Goal: Information Seeking & Learning: Learn about a topic

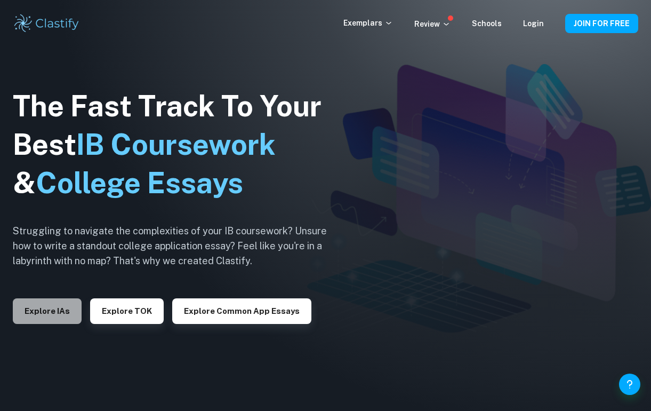
click at [66, 313] on button "Explore IAs" at bounding box center [47, 311] width 69 height 26
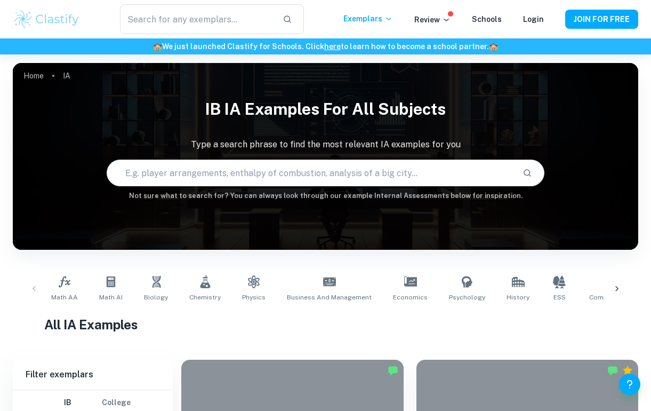
click at [215, 166] on input "text" at bounding box center [310, 173] width 407 height 30
type input "a"
type input "r"
type input "temperature on degradation of ascorbic aci"
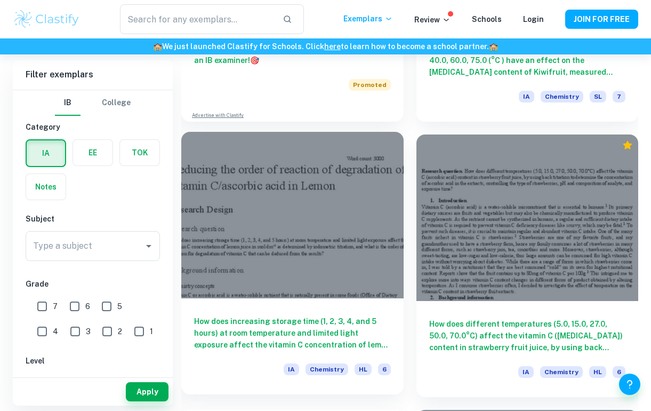
scroll to position [742, 0]
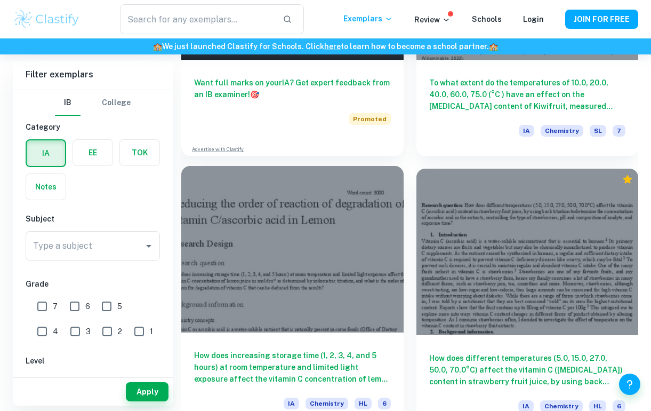
click at [356, 243] on div at bounding box center [292, 249] width 222 height 166
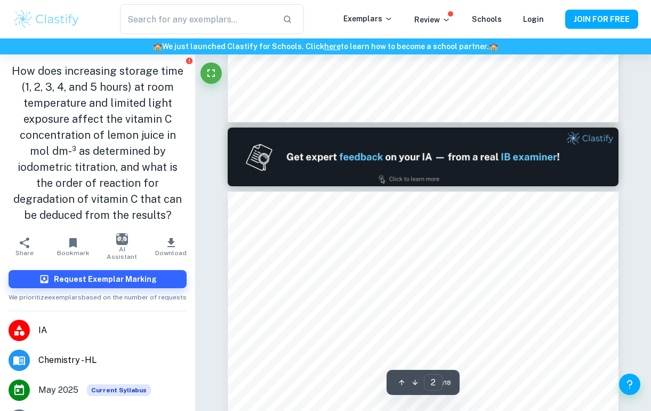
type input "1"
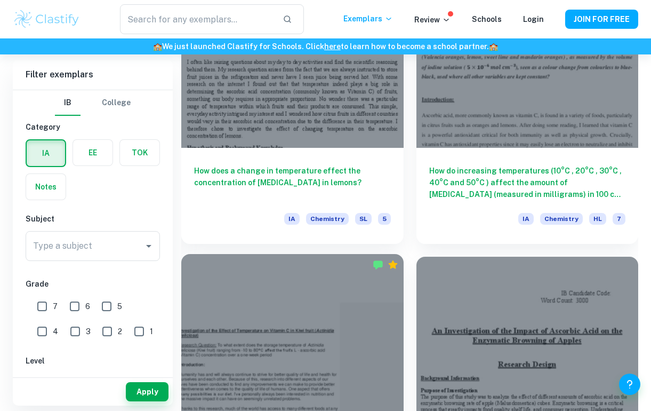
scroll to position [1438, 0]
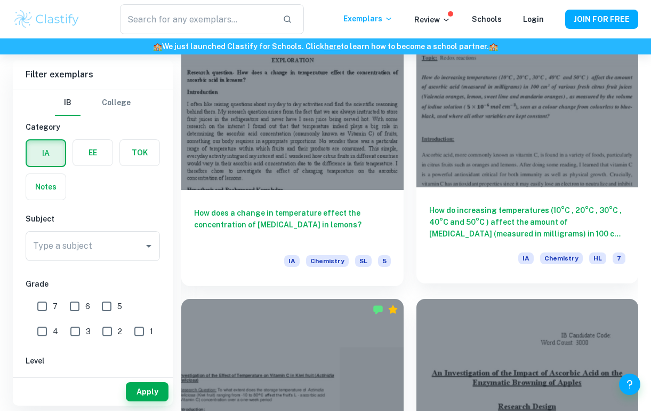
click at [462, 224] on h6 "How do increasing temperatures (10°C , 20°C , 30°C , 40°C and 50°C ) affect the…" at bounding box center [527, 221] width 197 height 35
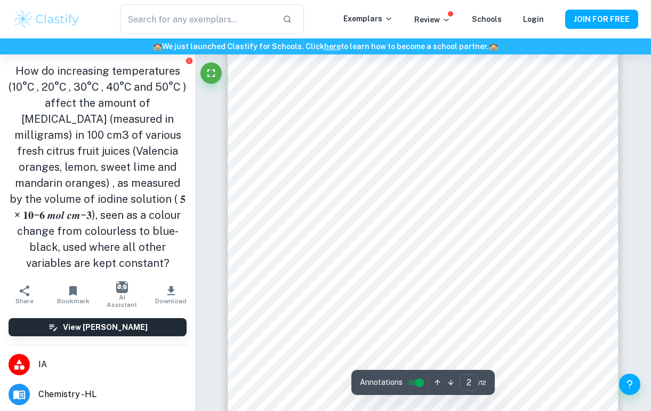
scroll to position [667, 0]
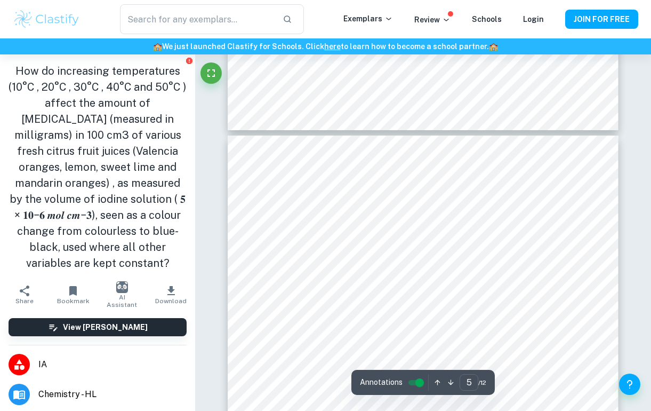
type input "6"
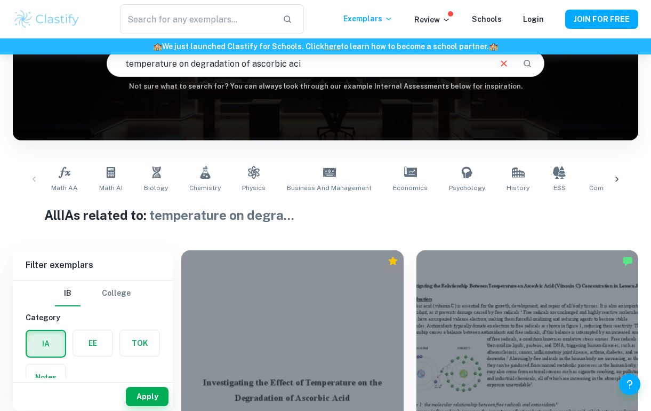
scroll to position [109, 0]
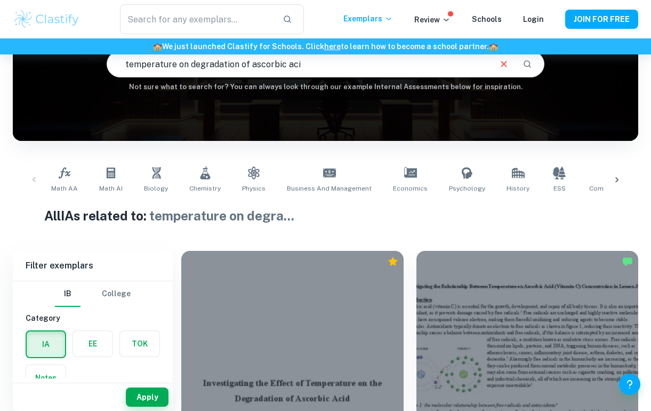
click at [309, 62] on input "temperature on degradation of ascorbic aci" at bounding box center [298, 64] width 383 height 30
type input "temperature on degradation of [MEDICAL_DATA]"
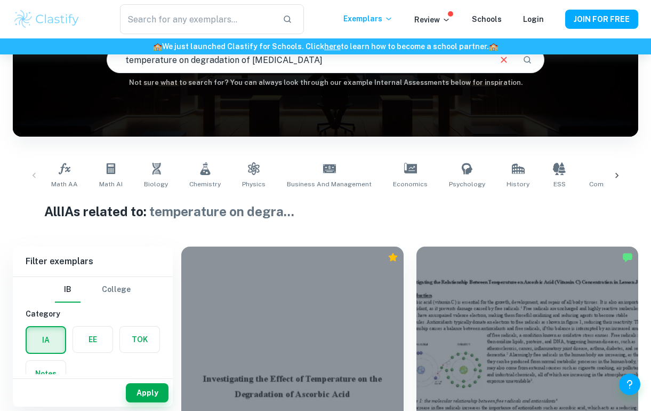
scroll to position [397, 0]
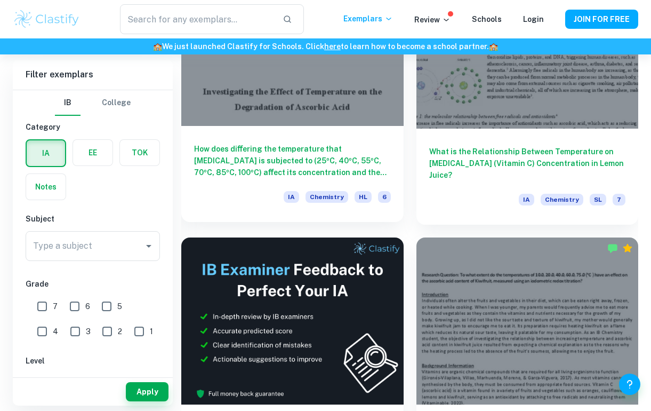
click at [331, 163] on h6 "How does diﬀering the temperature that [MEDICAL_DATA] is subjected to (25ºC, 40…" at bounding box center [292, 160] width 197 height 35
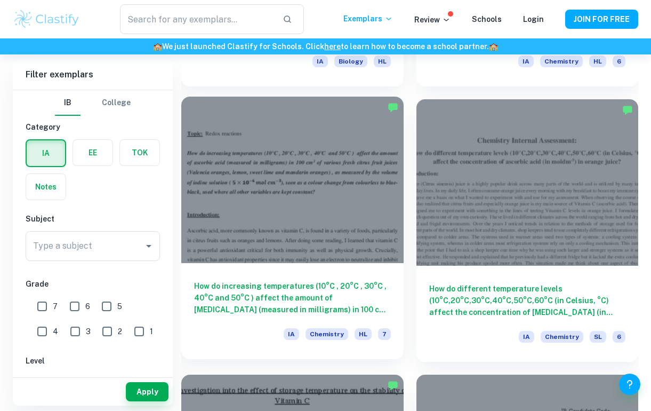
scroll to position [1638, 0]
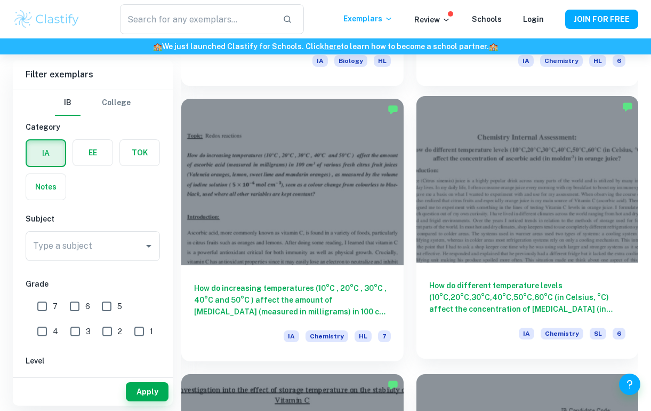
click at [445, 200] on div at bounding box center [528, 179] width 222 height 166
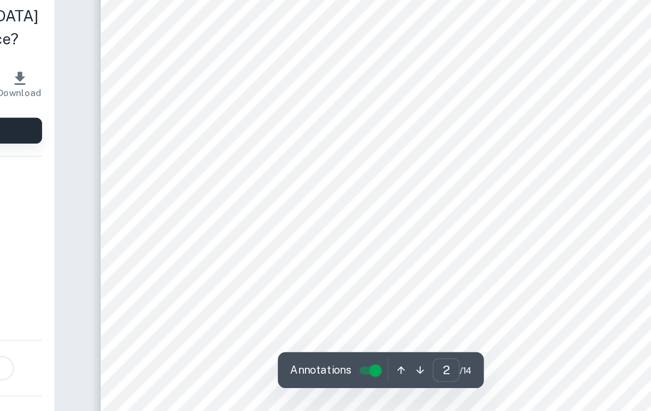
scroll to position [689, 0]
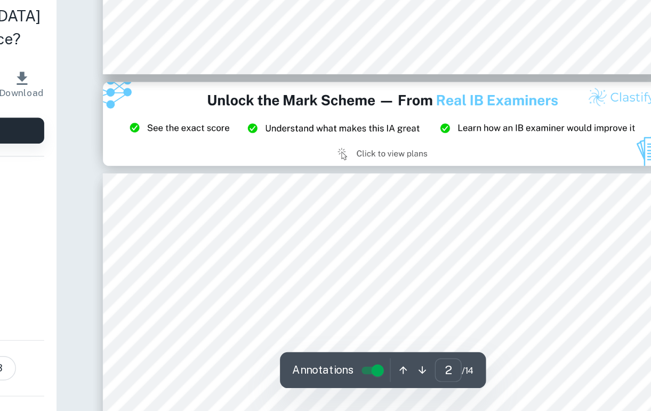
type input "3"
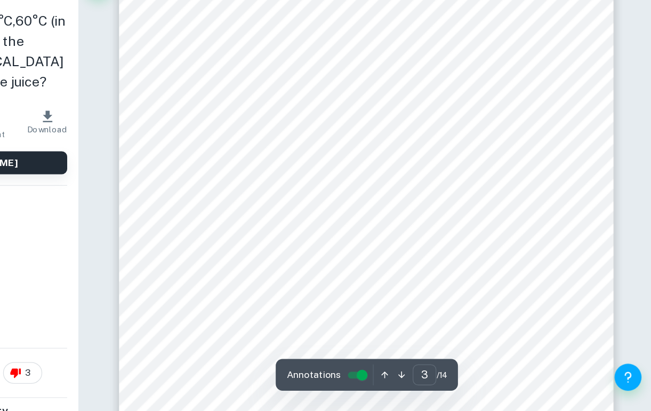
scroll to position [1195, 0]
